Goal: Information Seeking & Learning: Check status

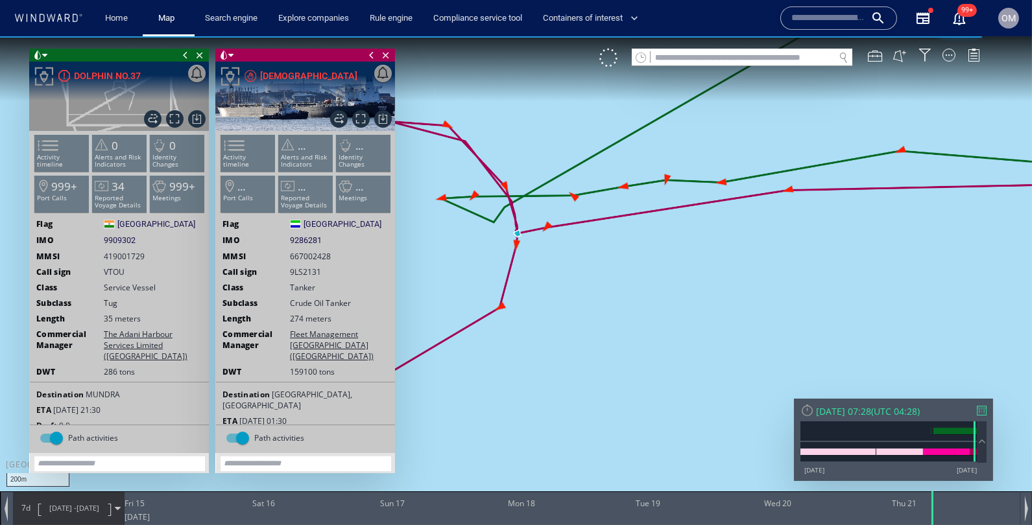
drag, startPoint x: 483, startPoint y: 277, endPoint x: 539, endPoint y: 277, distance: 55.8
click at [539, 277] on canvas "Map" at bounding box center [516, 274] width 1032 height 476
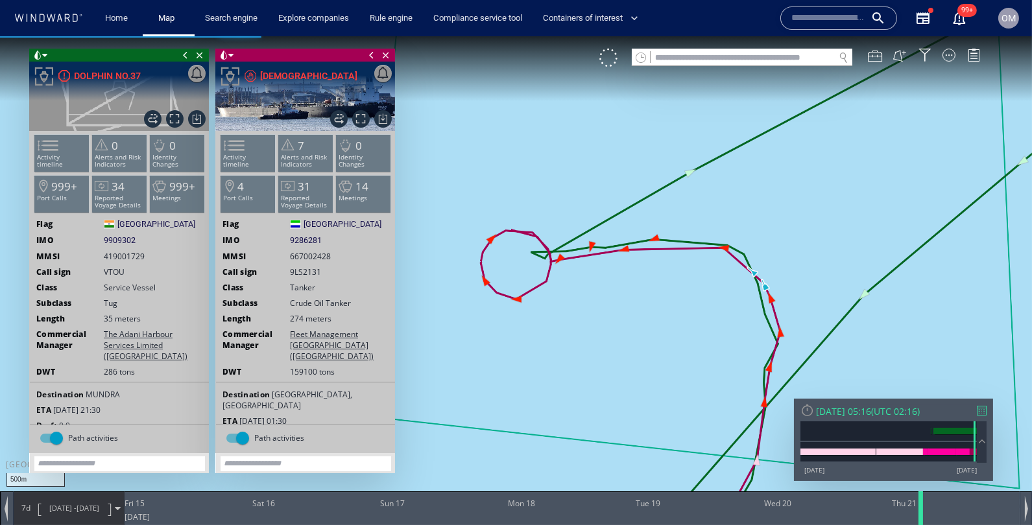
drag, startPoint x: 933, startPoint y: 509, endPoint x: 921, endPoint y: 515, distance: 13.1
click at [921, 515] on div at bounding box center [922, 509] width 13 height 34
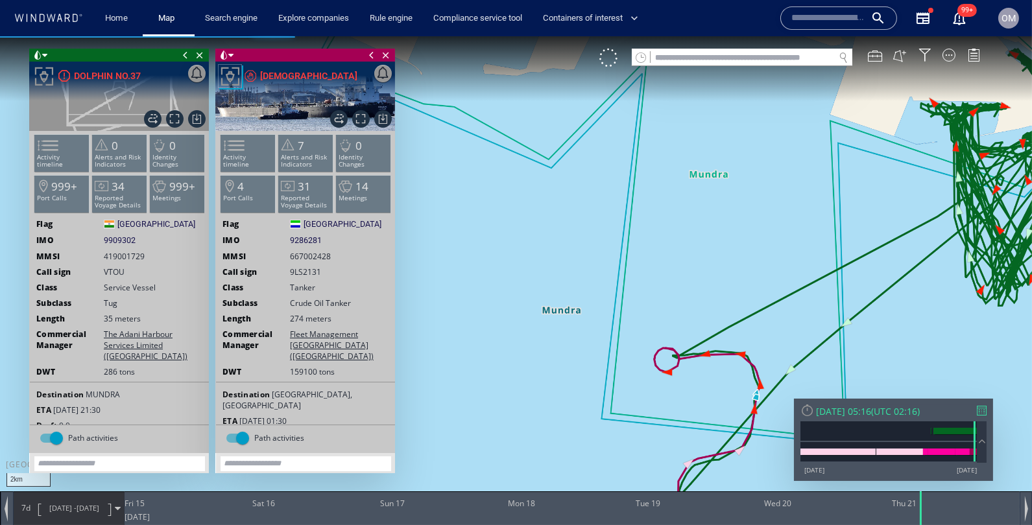
drag, startPoint x: 730, startPoint y: 440, endPoint x: 689, endPoint y: 322, distance: 125.3
click at [689, 322] on canvas "Map" at bounding box center [516, 274] width 1032 height 476
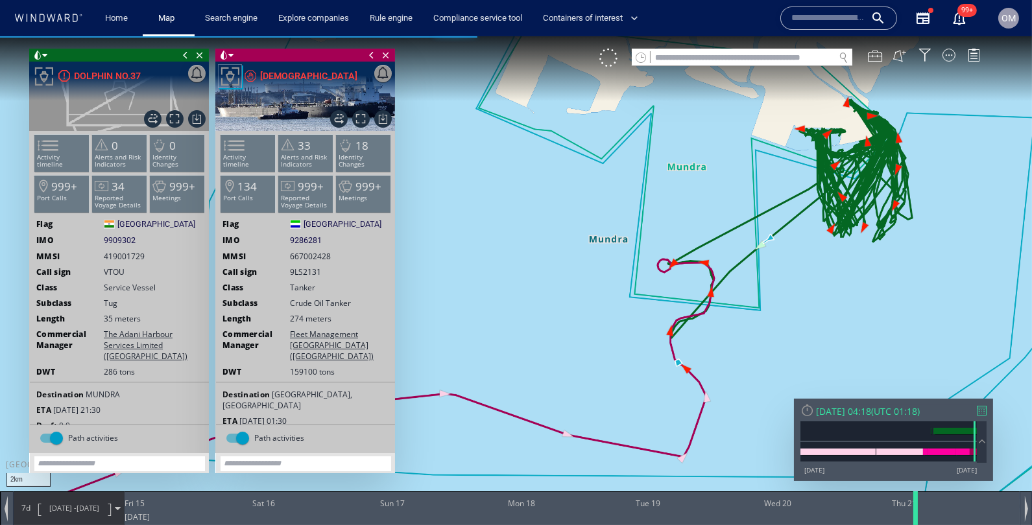
drag, startPoint x: 921, startPoint y: 515, endPoint x: 916, endPoint y: 523, distance: 9.4
click at [916, 523] on div at bounding box center [917, 509] width 13 height 34
drag, startPoint x: 916, startPoint y: 513, endPoint x: 931, endPoint y: 513, distance: 15.6
click at [931, 513] on div at bounding box center [933, 509] width 13 height 34
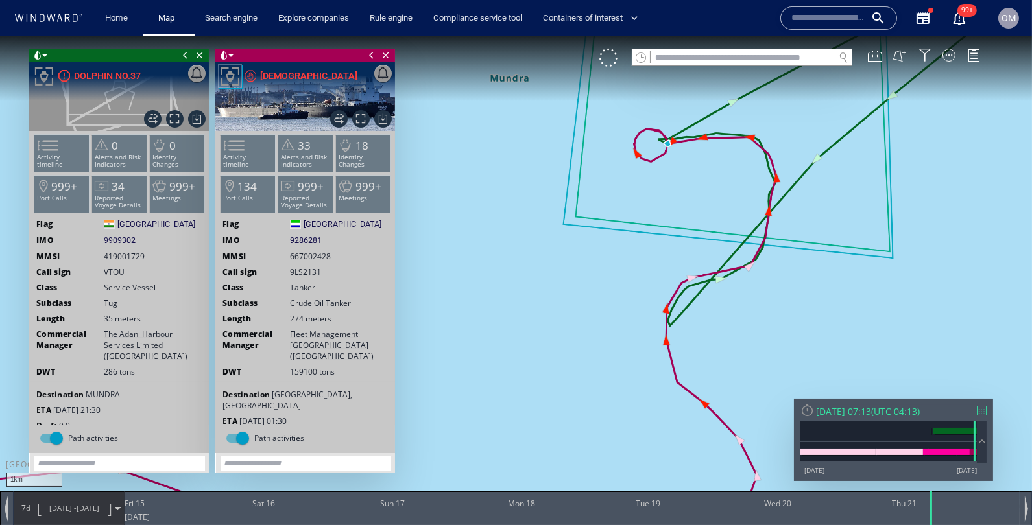
drag, startPoint x: 703, startPoint y: 335, endPoint x: 682, endPoint y: 421, distance: 88.9
click at [682, 421] on canvas "Map" at bounding box center [516, 274] width 1032 height 476
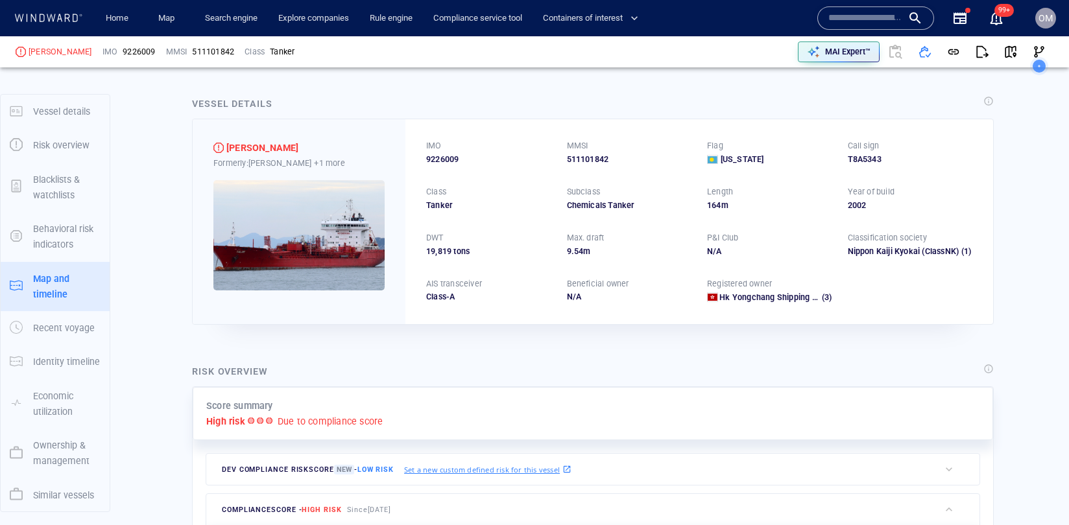
click at [838, 16] on input "text" at bounding box center [865, 17] width 74 height 19
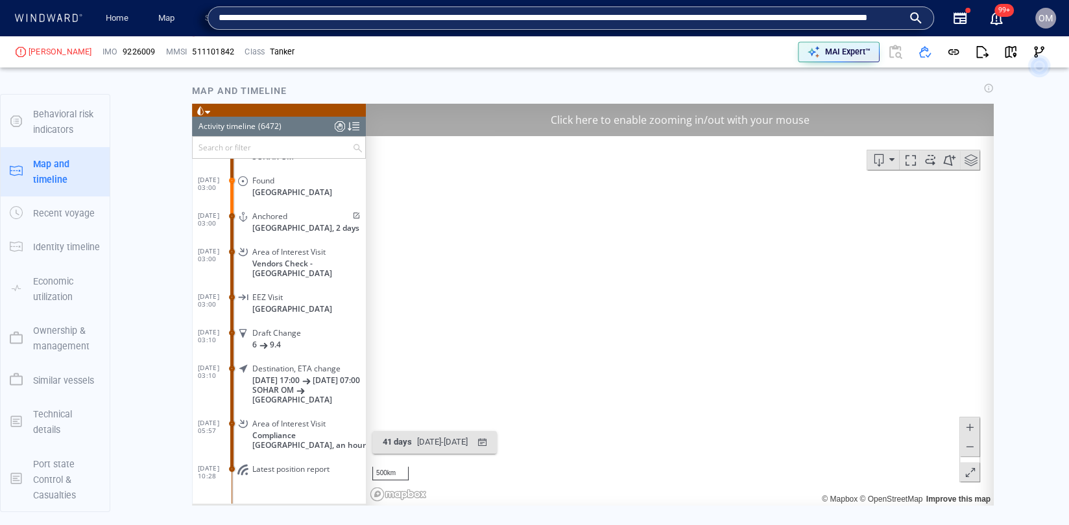
scroll to position [0, 20]
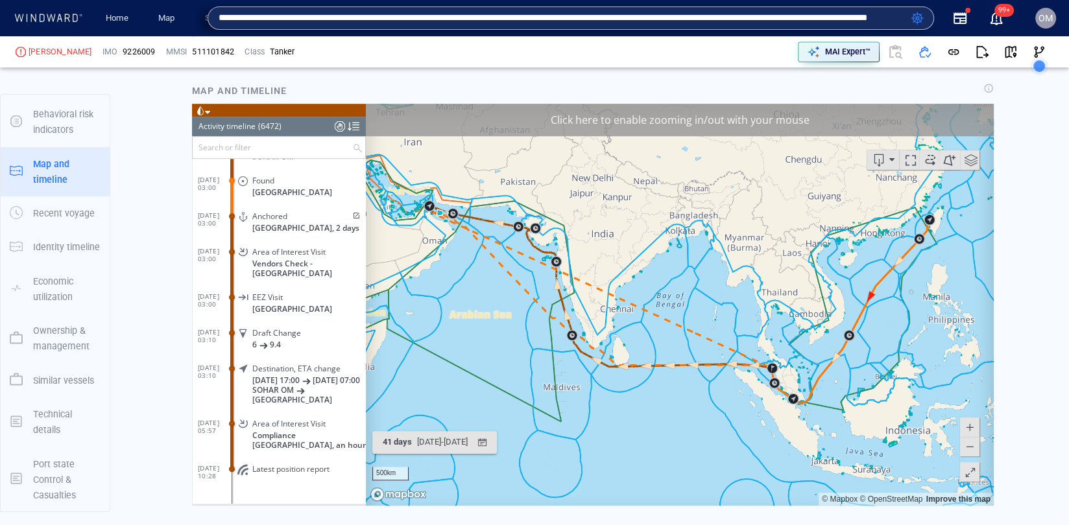
type input "**********"
click at [418, 31] on div "Rule engine" at bounding box center [391, 18] width 64 height 37
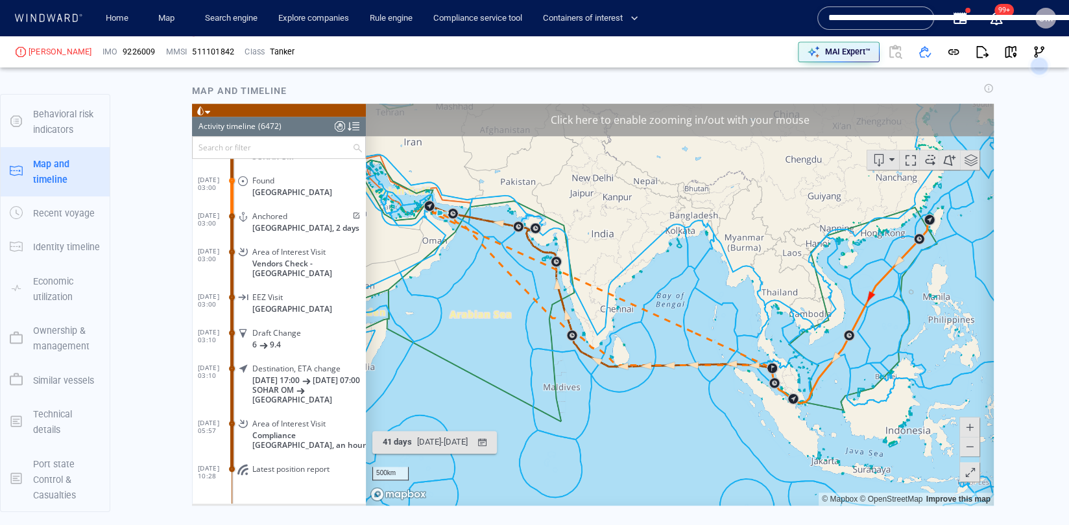
click at [435, 12] on link "Compliance service tool" at bounding box center [477, 18] width 99 height 23
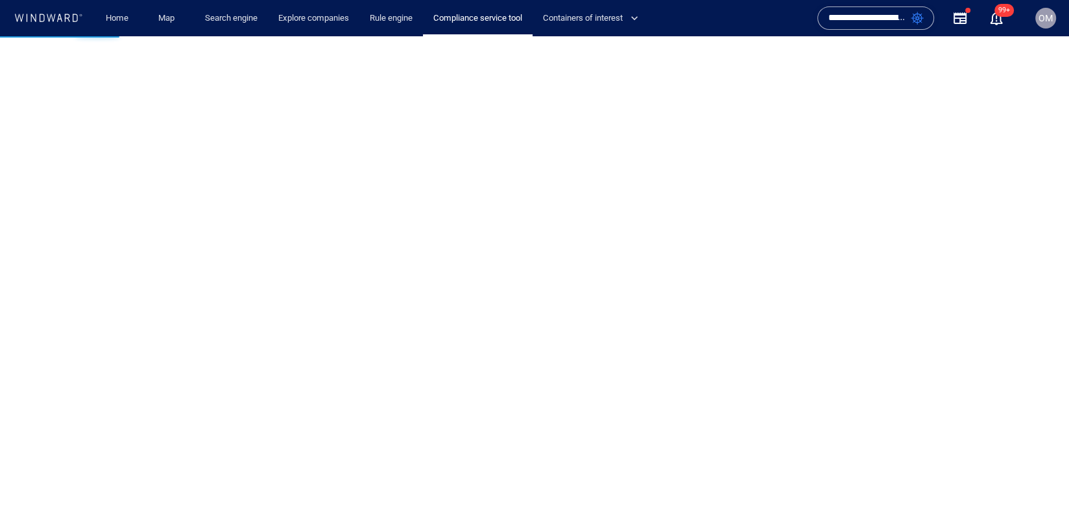
click at [872, 14] on input "**********" at bounding box center [866, 17] width 77 height 19
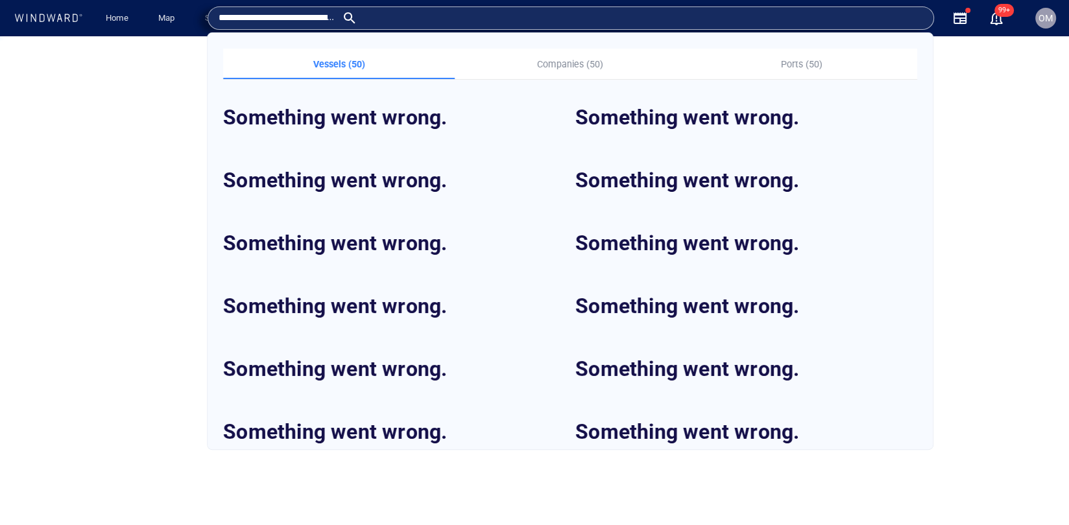
click at [337, 14] on input "**********" at bounding box center [278, 17] width 118 height 19
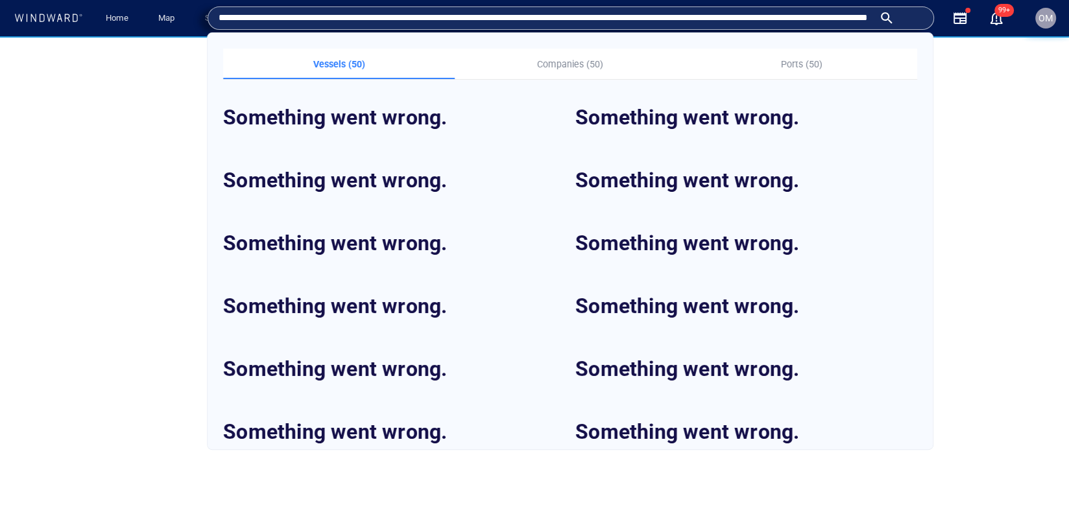
click at [816, 21] on input "**********" at bounding box center [546, 17] width 655 height 19
click at [783, 26] on input "**********" at bounding box center [561, 17] width 684 height 19
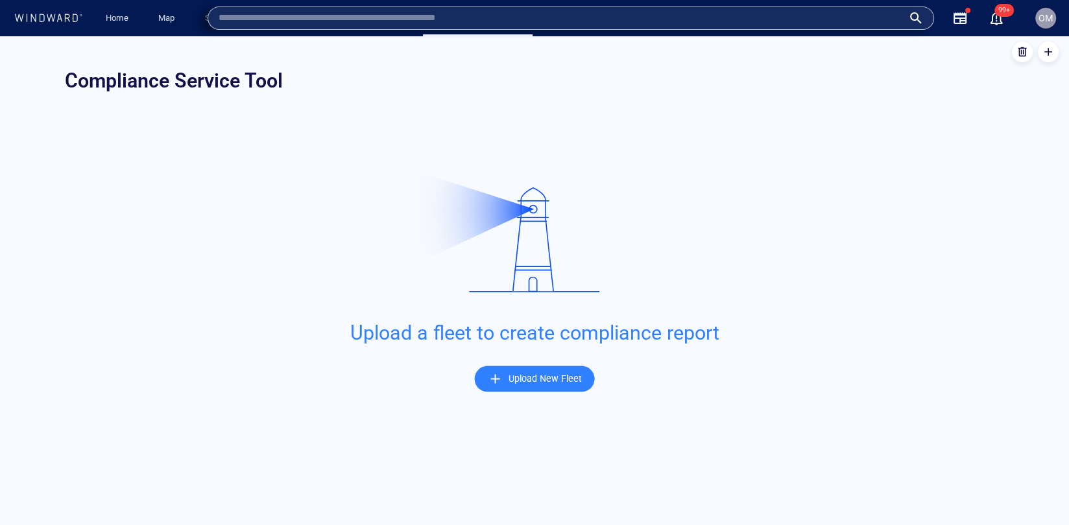
paste input "*******"
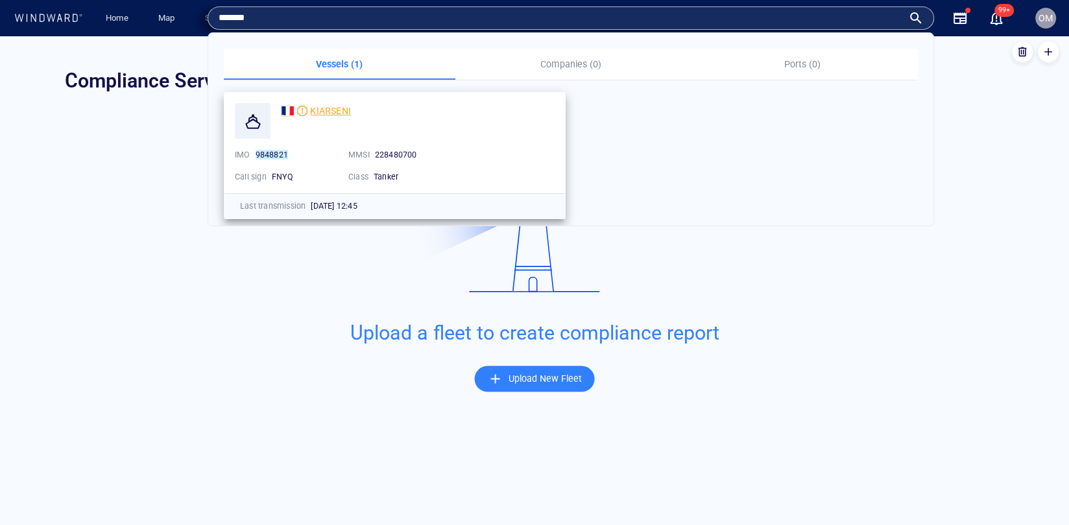
type input "*******"
click at [313, 109] on span "KIARSENI" at bounding box center [330, 111] width 41 height 10
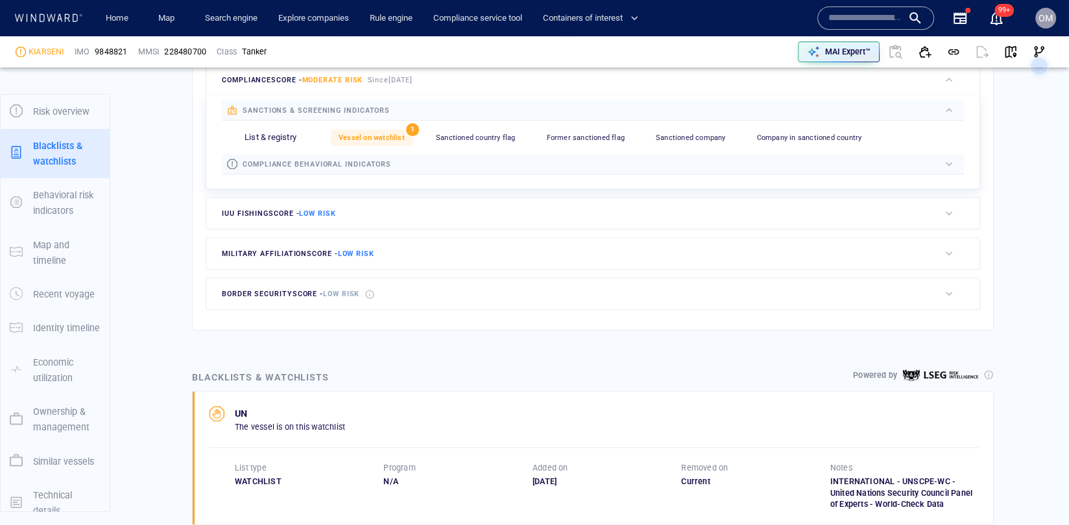
scroll to position [67, 0]
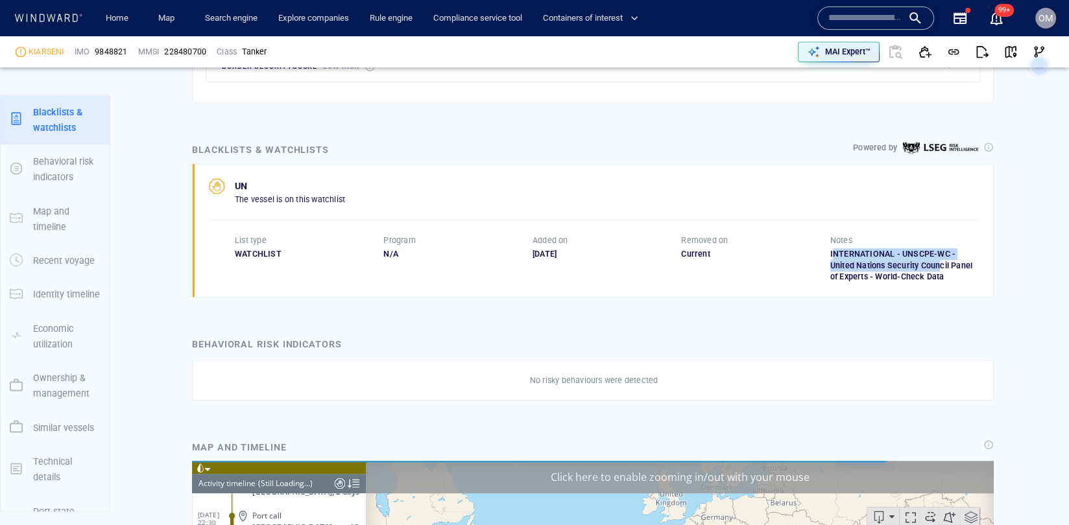
scroll to position [5618, 0]
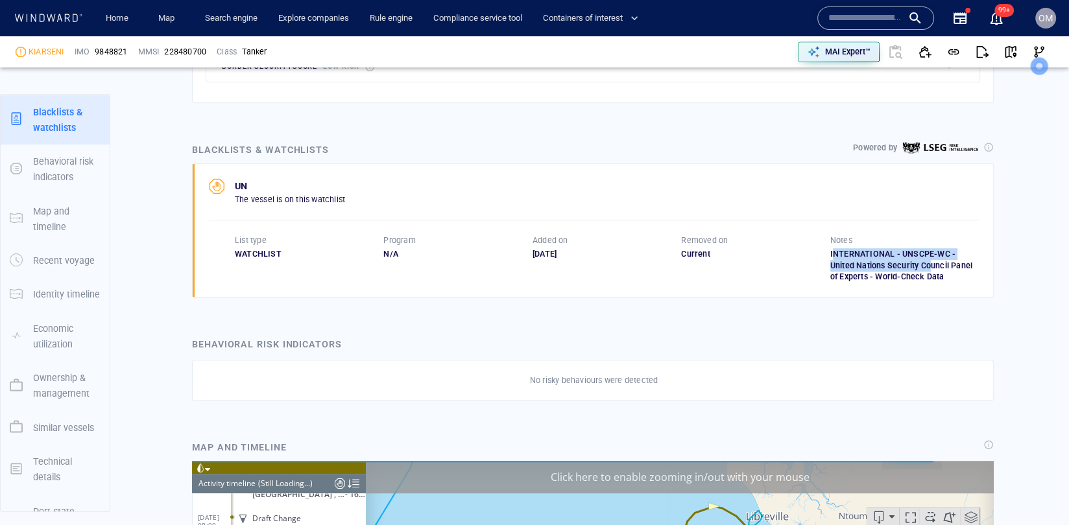
drag, startPoint x: 831, startPoint y: 247, endPoint x: 929, endPoint y: 258, distance: 99.2
click at [929, 258] on div "INTERNATIONAL - UNSCPE-WC - United Nations Security Council Panel of Experts - …" at bounding box center [904, 265] width 149 height 35
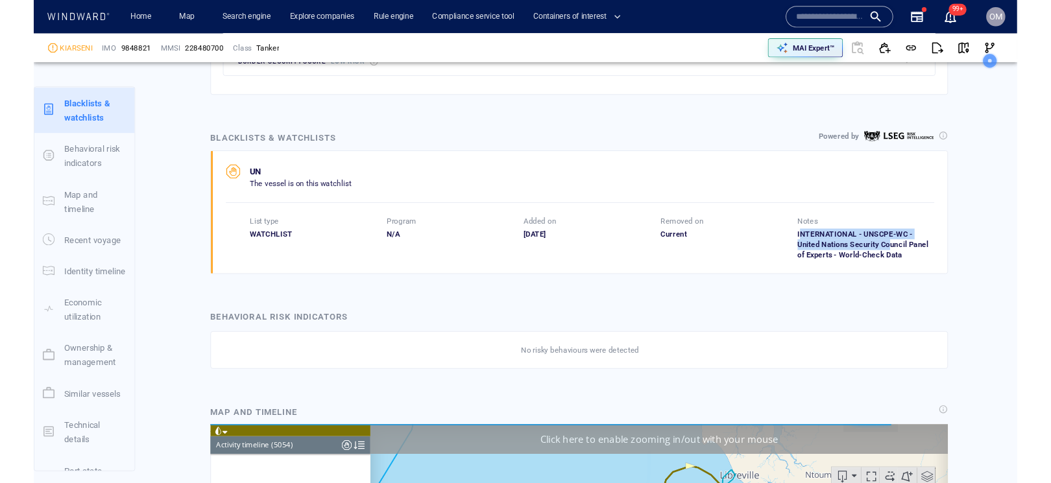
scroll to position [179925, 0]
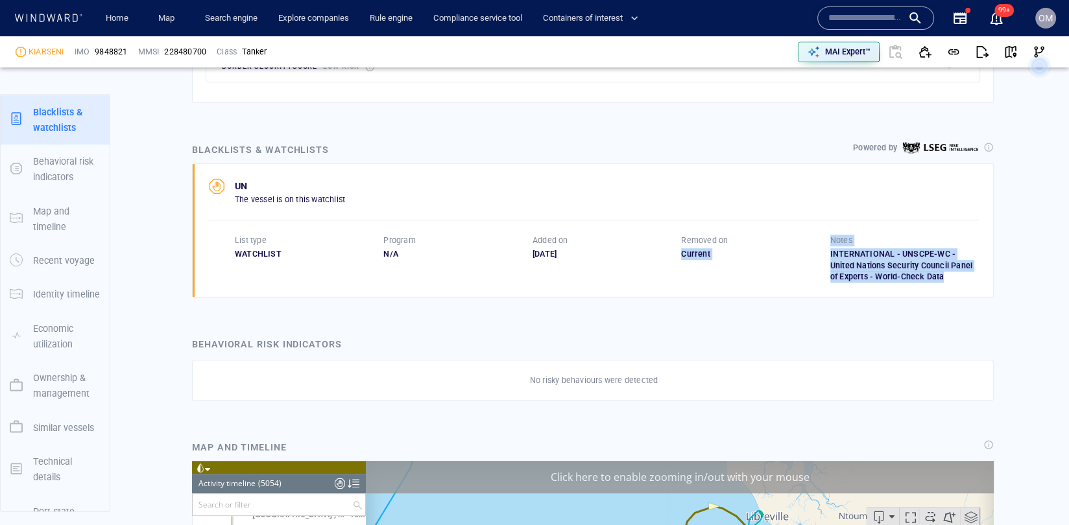
drag, startPoint x: 949, startPoint y: 277, endPoint x: 819, endPoint y: 233, distance: 137.0
click at [819, 233] on div "UN The vessel is on this watchlist List type WATCHLIST Program N/A Added on 01/…" at bounding box center [593, 231] width 800 height 134
click at [713, 248] on div "Current" at bounding box center [755, 254] width 149 height 12
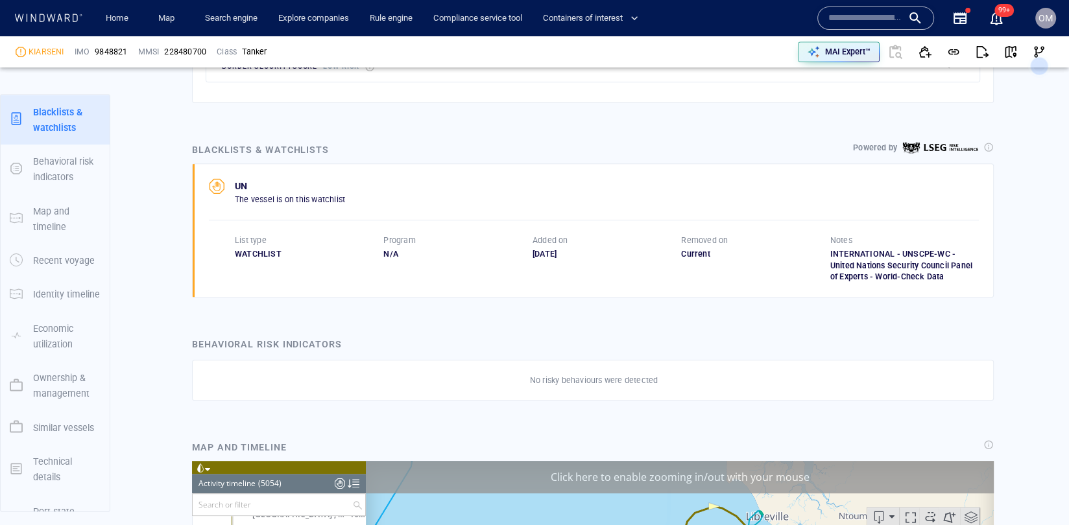
click at [569, 248] on div "01/03/2022" at bounding box center [606, 254] width 149 height 12
drag, startPoint x: 240, startPoint y: 191, endPoint x: 396, endPoint y: 191, distance: 155.6
click at [396, 191] on div "UN The vessel is on this watchlist" at bounding box center [594, 191] width 770 height 27
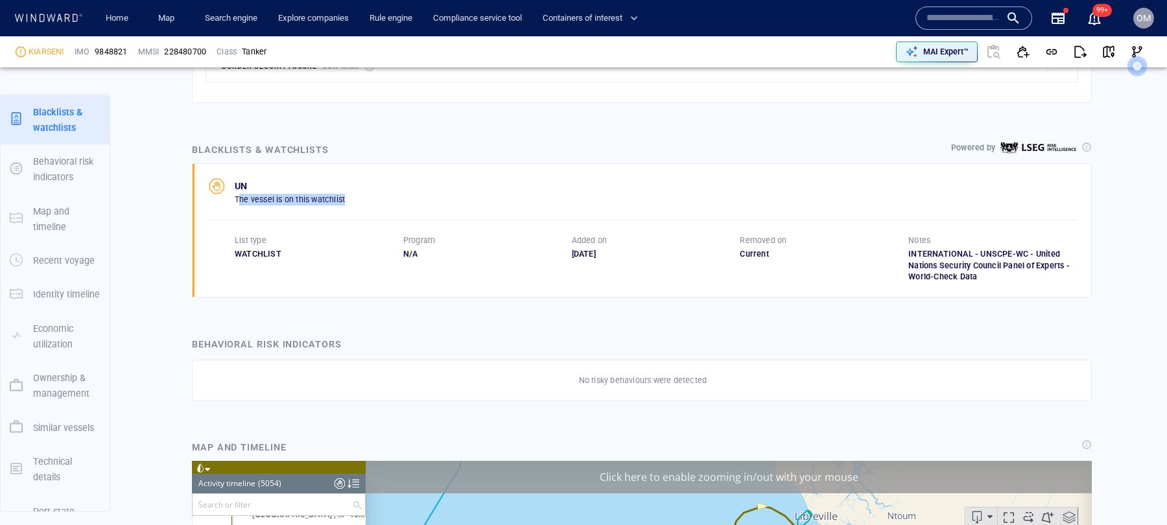
drag, startPoint x: 625, startPoint y: 244, endPoint x: 560, endPoint y: 244, distance: 64.9
click at [560, 244] on div "List type WATCHLIST Program N/A Added on 01/03/2022 Removed on Current Notes IN…" at bounding box center [656, 259] width 842 height 49
click at [572, 248] on div "01/03/2022" at bounding box center [656, 254] width 169 height 12
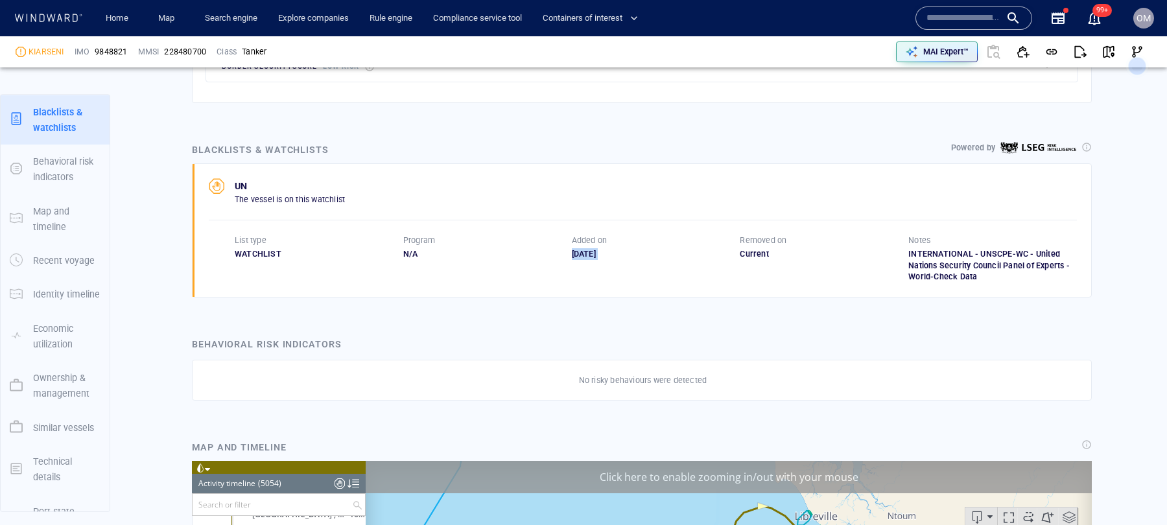
click at [572, 248] on div "01/03/2022" at bounding box center [656, 254] width 169 height 12
click at [599, 248] on div "01/03/2022" at bounding box center [656, 254] width 169 height 12
drag, startPoint x: 1012, startPoint y: 278, endPoint x: 907, endPoint y: 233, distance: 113.9
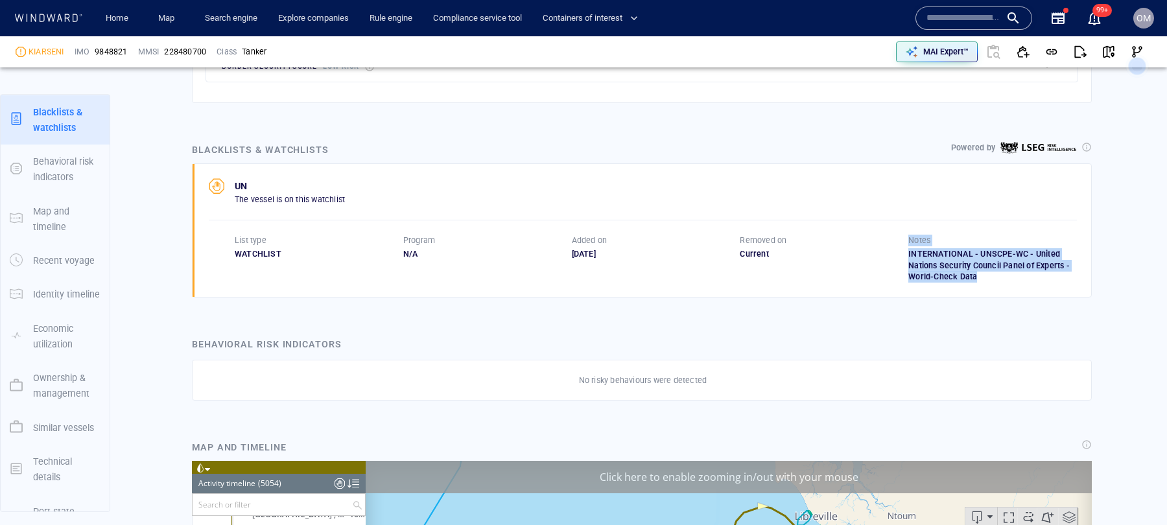
click at [907, 233] on div "UN The vessel is on this watchlist List type WATCHLIST Program N/A Added on 01/…" at bounding box center [642, 231] width 899 height 134
click at [905, 262] on div "Removed on Current" at bounding box center [824, 259] width 169 height 49
drag, startPoint x: 907, startPoint y: 225, endPoint x: 1023, endPoint y: 280, distance: 128.2
click at [1023, 280] on div "UN The vessel is on this watchlist List type WATCHLIST Program N/A Added on 01/…" at bounding box center [642, 231] width 899 height 134
click at [745, 145] on div "Blacklists & watchlists Powered by" at bounding box center [641, 149] width 905 height 21
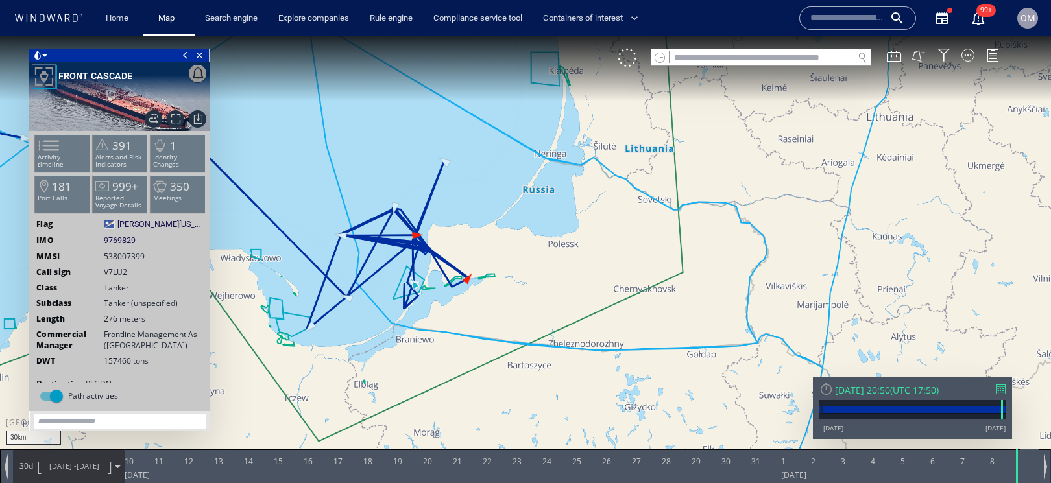
click at [757, 59] on input "text" at bounding box center [761, 58] width 184 height 18
paste input "*******"
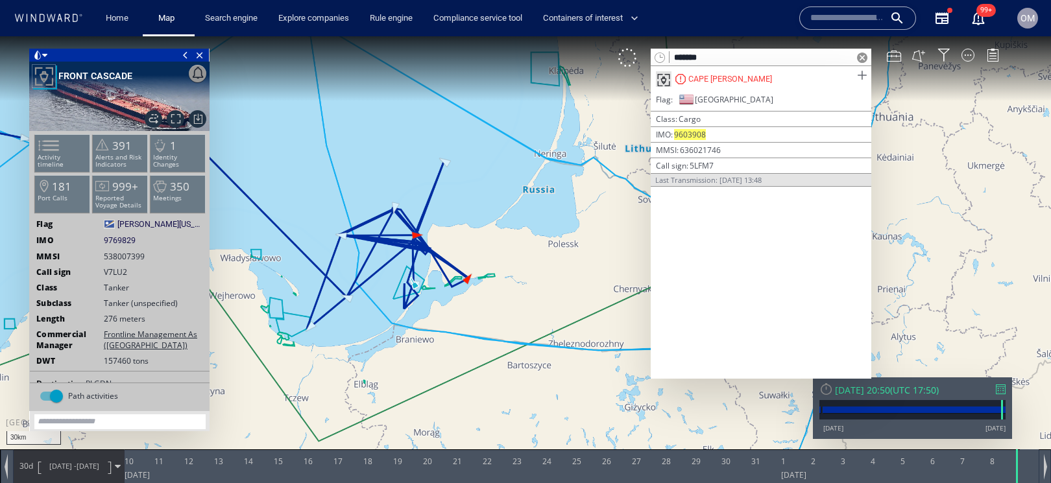
type input "*******"
click at [866, 77] on span at bounding box center [861, 75] width 16 height 16
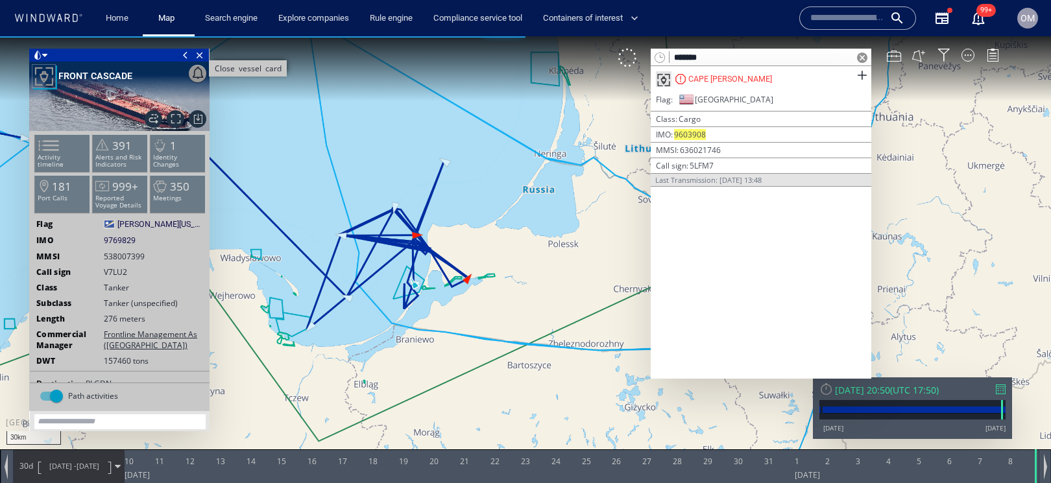
click at [198, 55] on span "Close vessel card" at bounding box center [200, 55] width 14 height 13
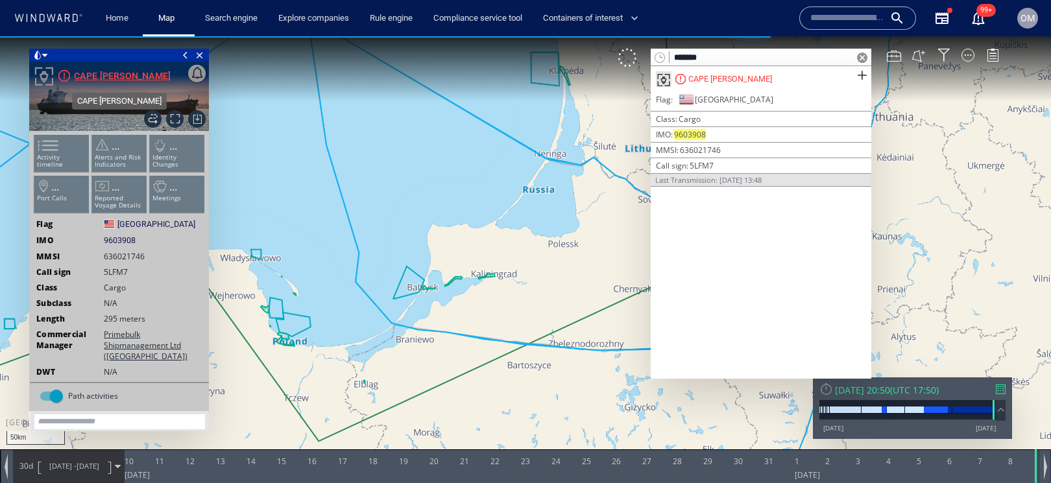
click at [101, 73] on div "CAPE CYNTHIA" at bounding box center [122, 76] width 97 height 16
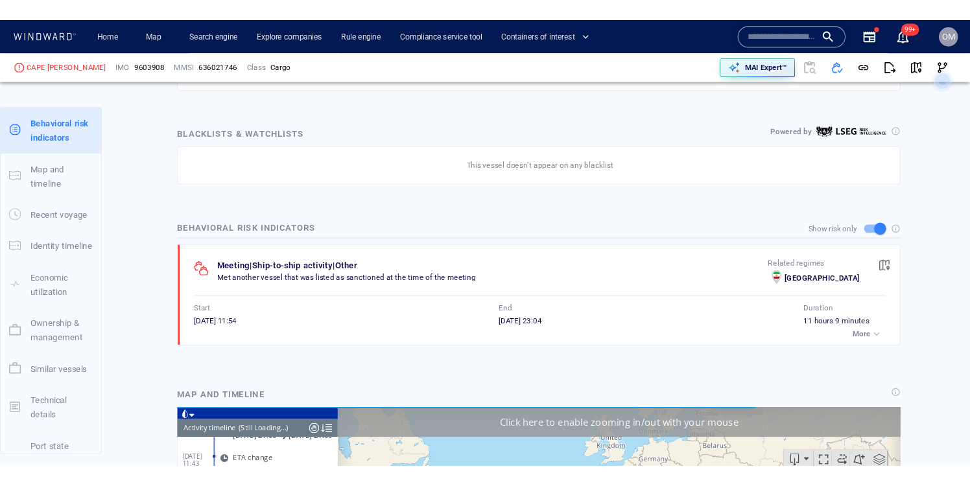
scroll to position [10563, 0]
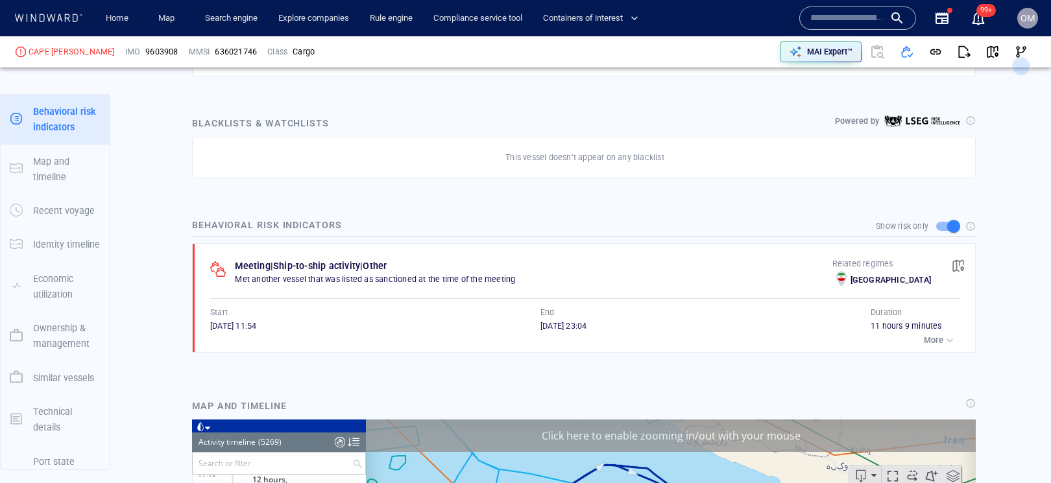
click at [936, 336] on p "More" at bounding box center [933, 341] width 19 height 12
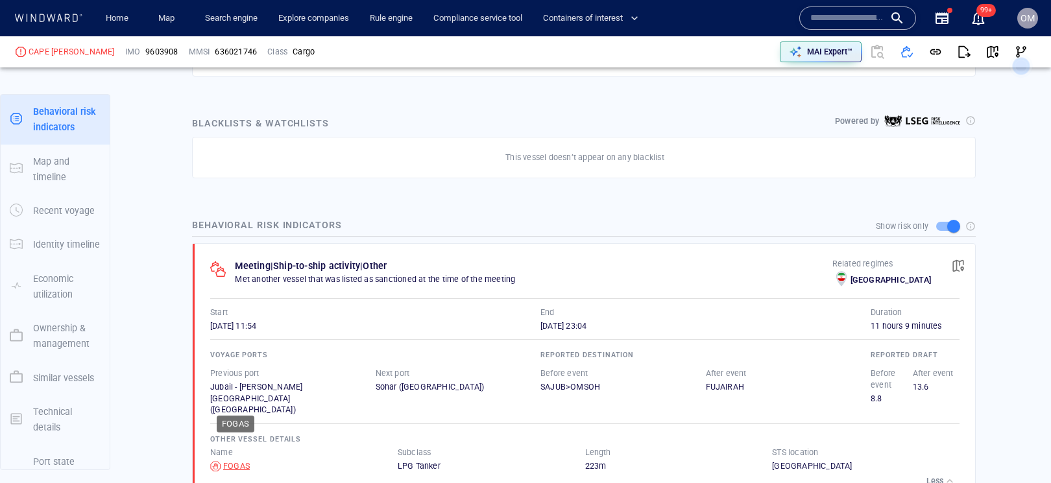
click at [231, 460] on div "FOGAS" at bounding box center [236, 466] width 27 height 12
